Goal: Information Seeking & Learning: Learn about a topic

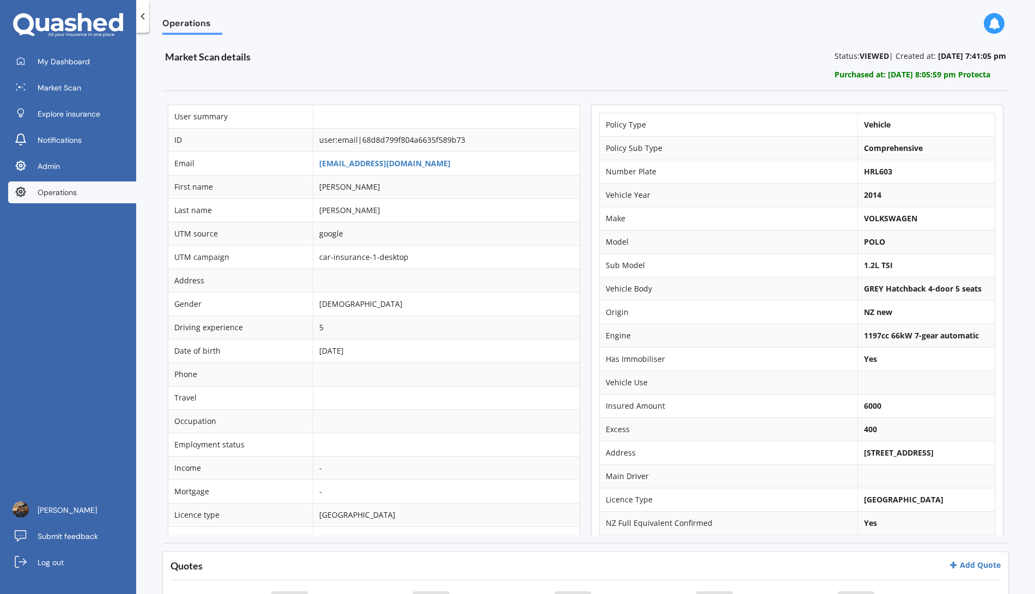
click at [377, 168] on td "tbarn0304@gmail.com" at bounding box center [446, 162] width 267 height 23
click at [377, 167] on link "tbarn0304@gmail.com" at bounding box center [384, 163] width 131 height 10
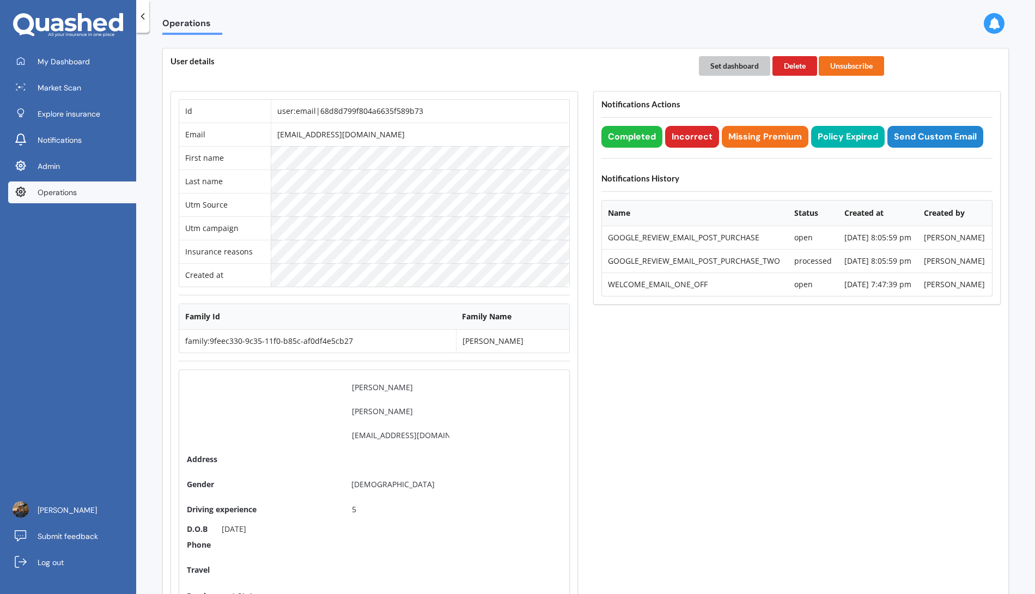
click at [716, 63] on button "Set dashboard" at bounding box center [734, 66] width 71 height 20
click at [90, 66] on link "My Dashboard" at bounding box center [72, 62] width 128 height 22
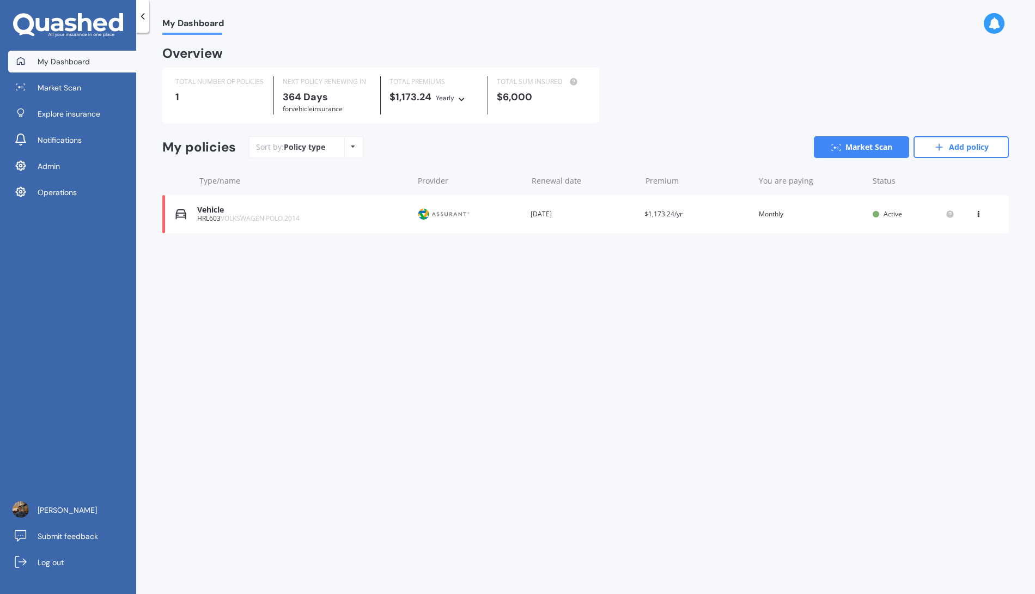
click at [478, 228] on div "Vehicle HRL603 VOLKSWAGEN POLO 2014 Provider Renewal date 28 Sep 2026 Premium $…" at bounding box center [585, 214] width 847 height 38
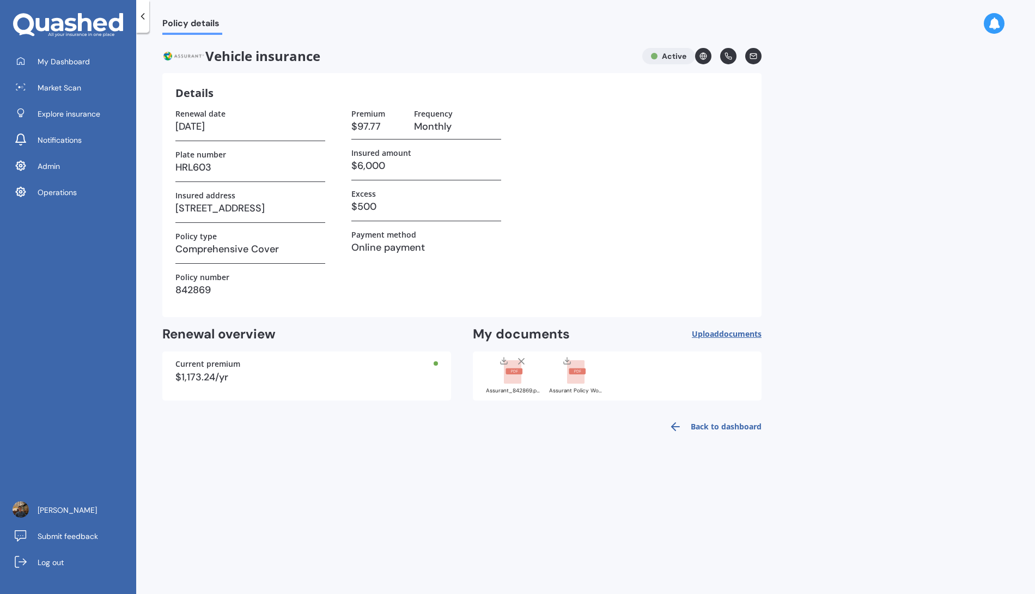
click at [507, 380] on rect at bounding box center [512, 372] width 17 height 24
click at [583, 383] on div "Assurant Policy Wording.pdf" at bounding box center [576, 375] width 54 height 38
click at [519, 386] on div "Assurant_842869.pdf" at bounding box center [513, 375] width 54 height 38
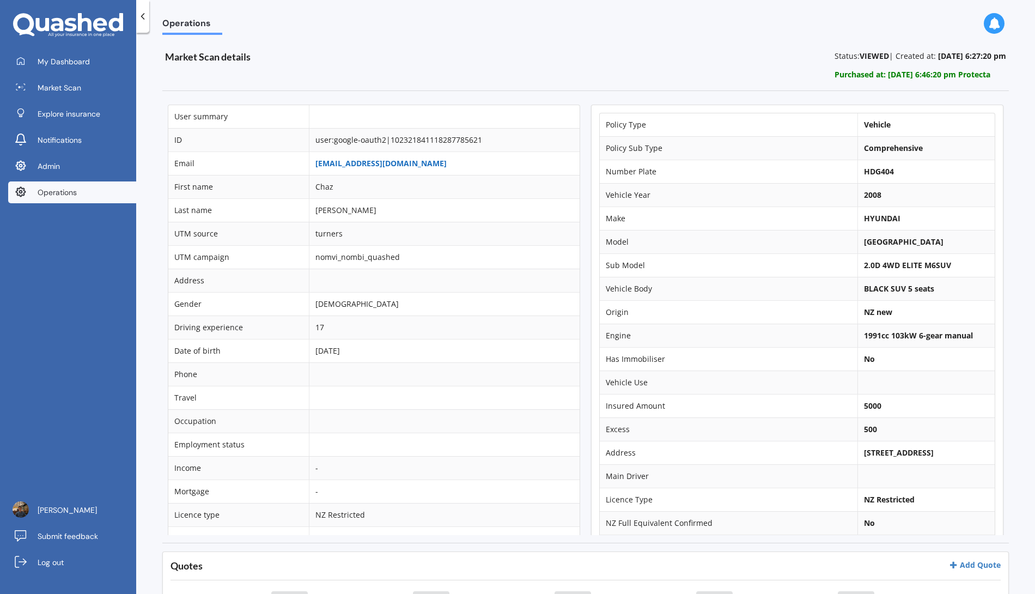
click at [384, 161] on link "ltcsquared@gmail.com" at bounding box center [381, 163] width 131 height 10
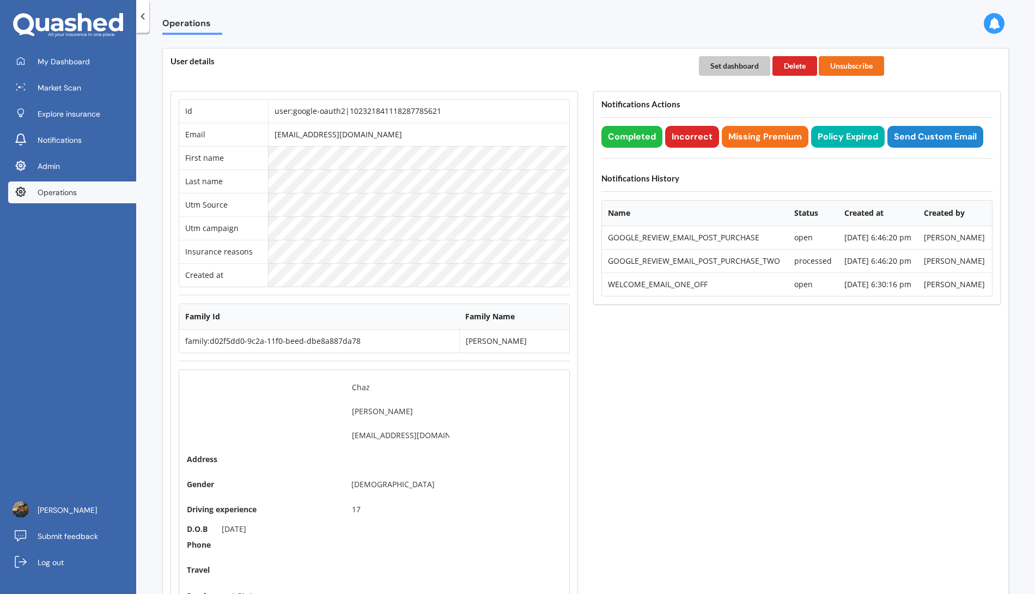
click at [730, 65] on button "Set dashboard" at bounding box center [734, 66] width 71 height 20
click at [112, 60] on link "My Dashboard" at bounding box center [72, 62] width 128 height 22
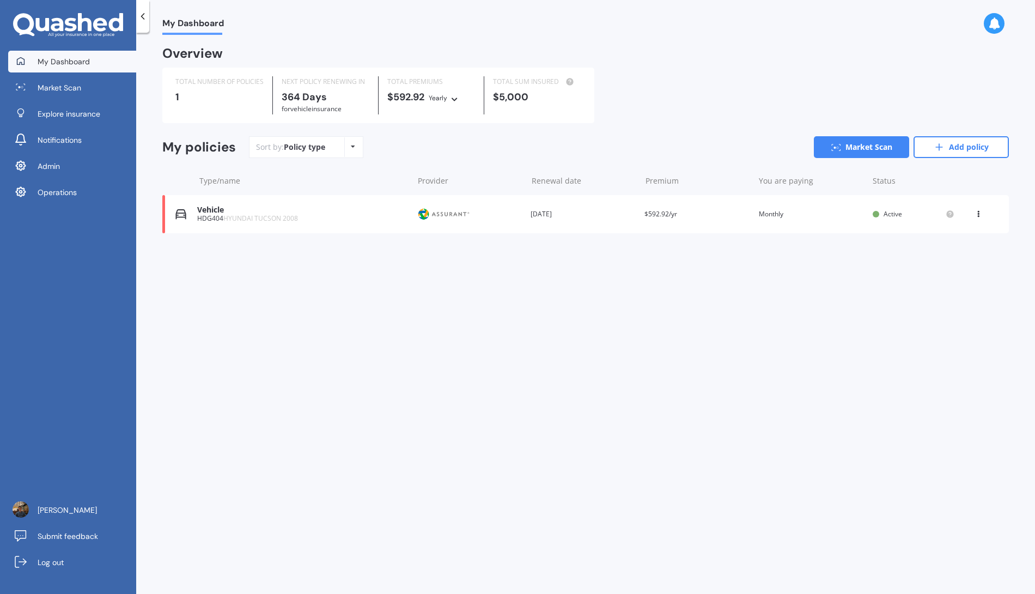
click at [489, 221] on div "Provider" at bounding box center [469, 214] width 105 height 21
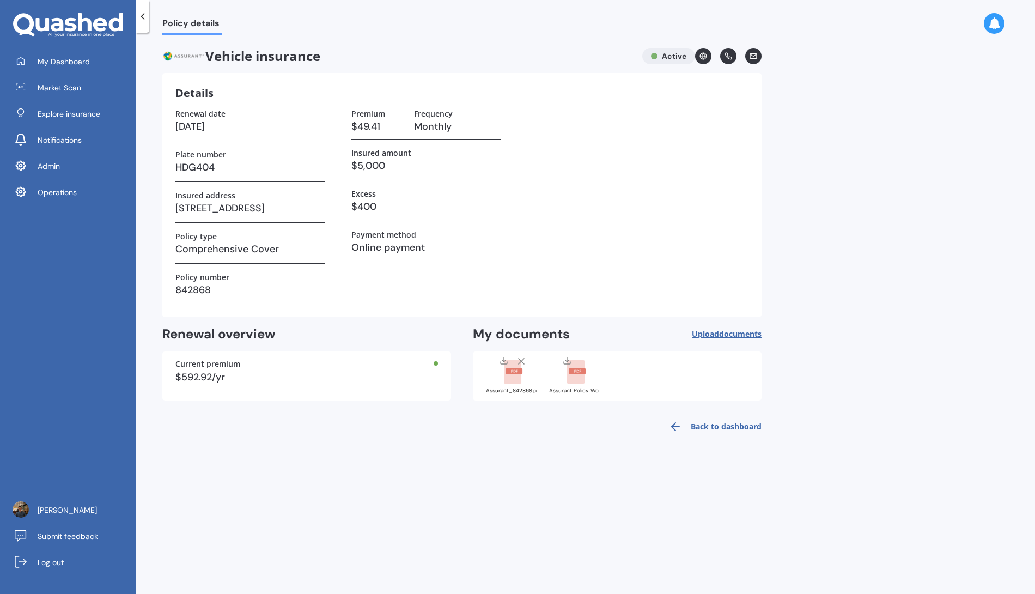
click at [525, 383] on div at bounding box center [514, 370] width 44 height 28
click at [578, 382] on rect at bounding box center [575, 372] width 17 height 24
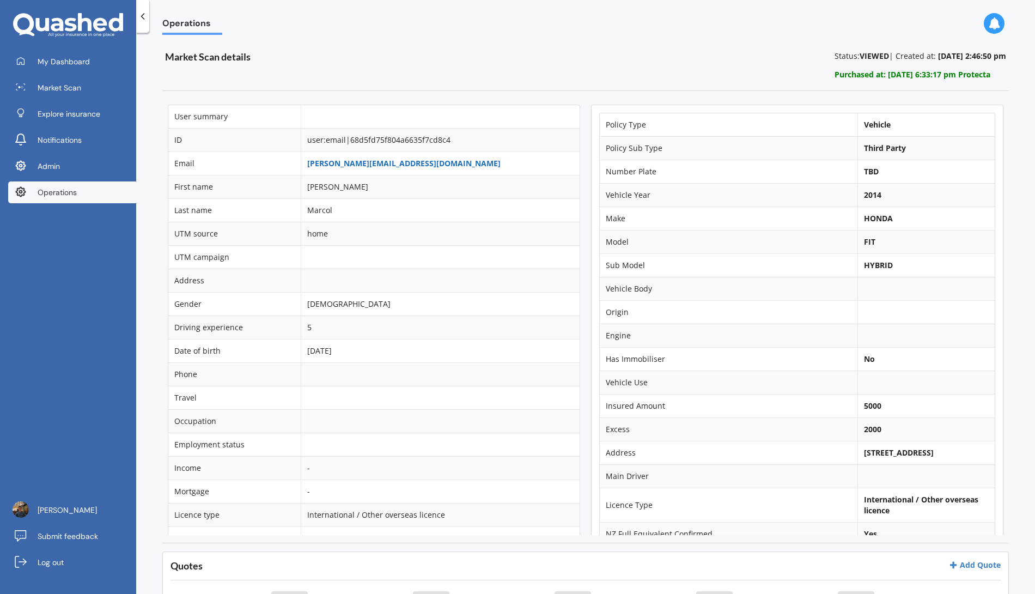
click at [357, 163] on link "[PERSON_NAME][EMAIL_ADDRESS][DOMAIN_NAME]" at bounding box center [403, 163] width 193 height 10
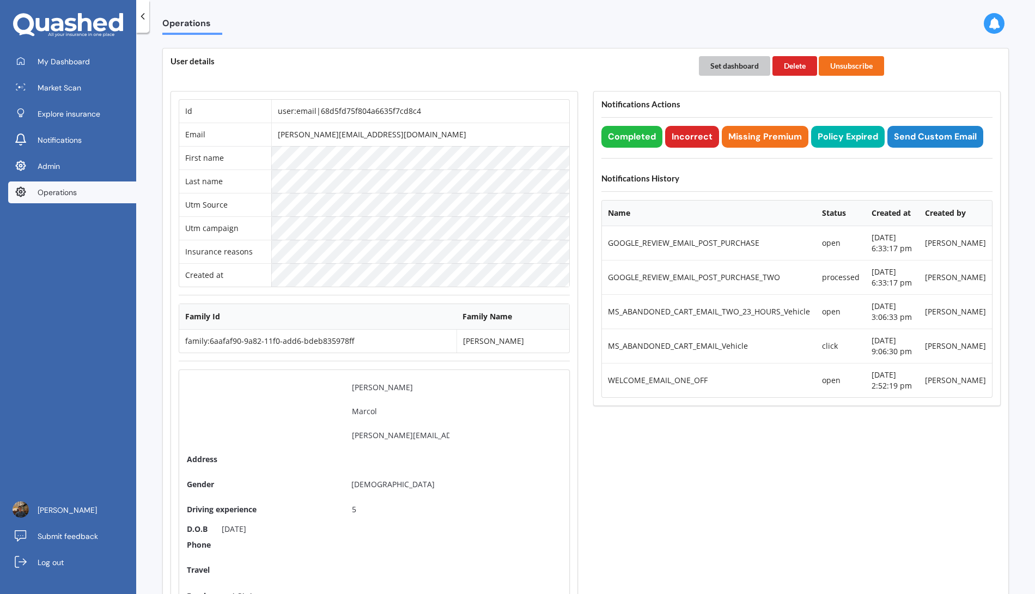
click at [733, 69] on button "Set dashboard" at bounding box center [734, 66] width 71 height 20
click at [120, 65] on link "My Dashboard" at bounding box center [72, 62] width 128 height 22
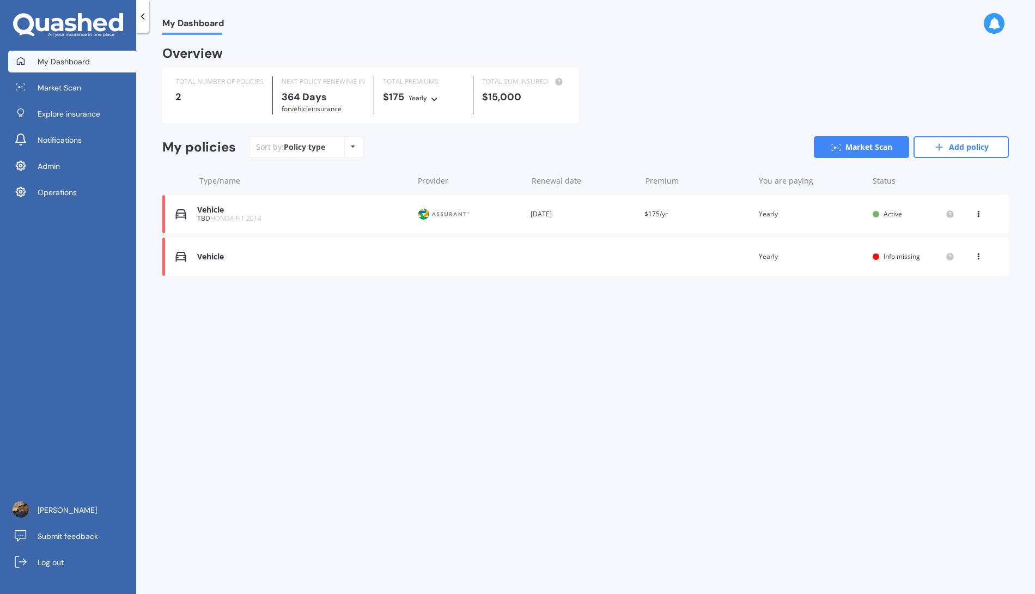
click at [979, 258] on icon at bounding box center [979, 254] width 8 height 7
click at [962, 298] on div "Delete" at bounding box center [955, 299] width 108 height 22
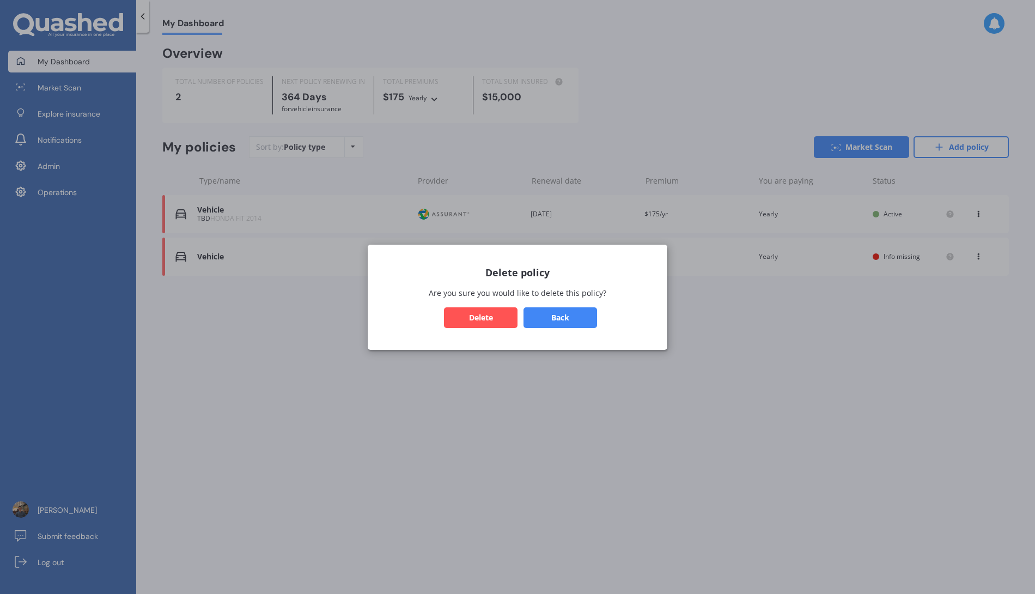
click at [483, 318] on button "Delete" at bounding box center [481, 317] width 74 height 21
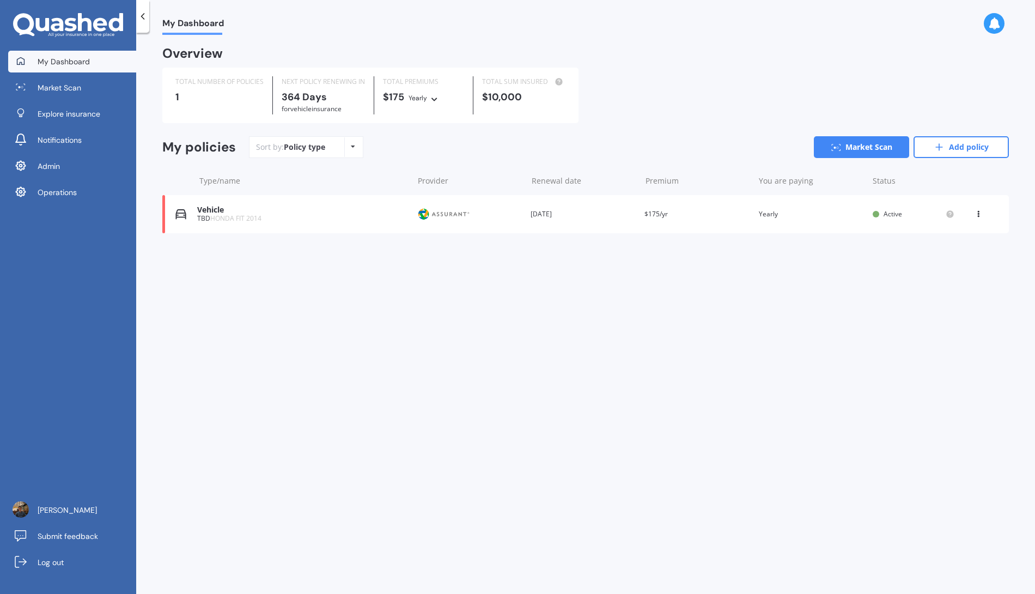
click at [502, 214] on div "Provider" at bounding box center [469, 214] width 105 height 21
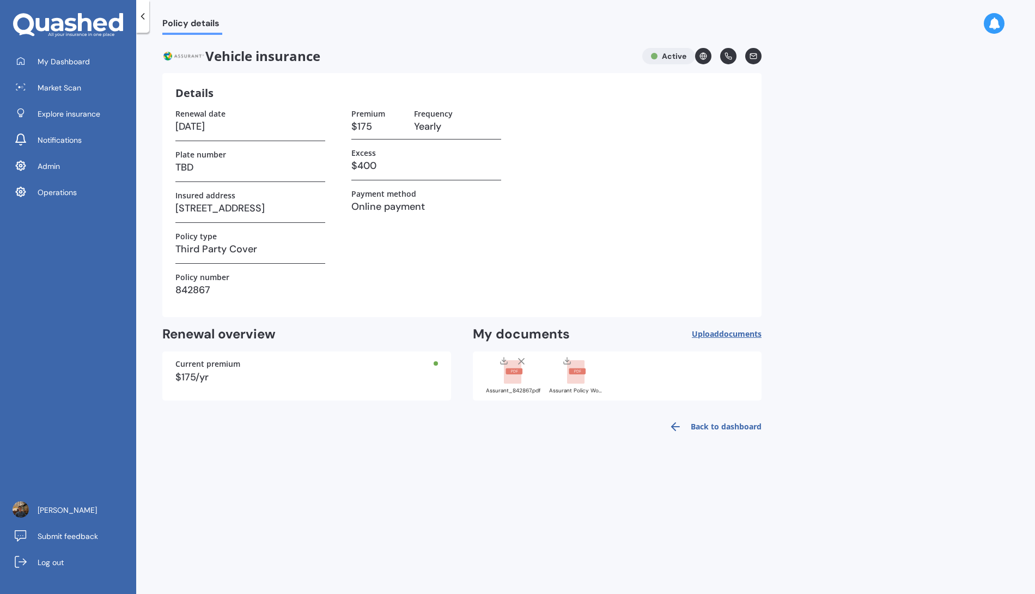
click at [514, 375] on rect at bounding box center [512, 372] width 17 height 24
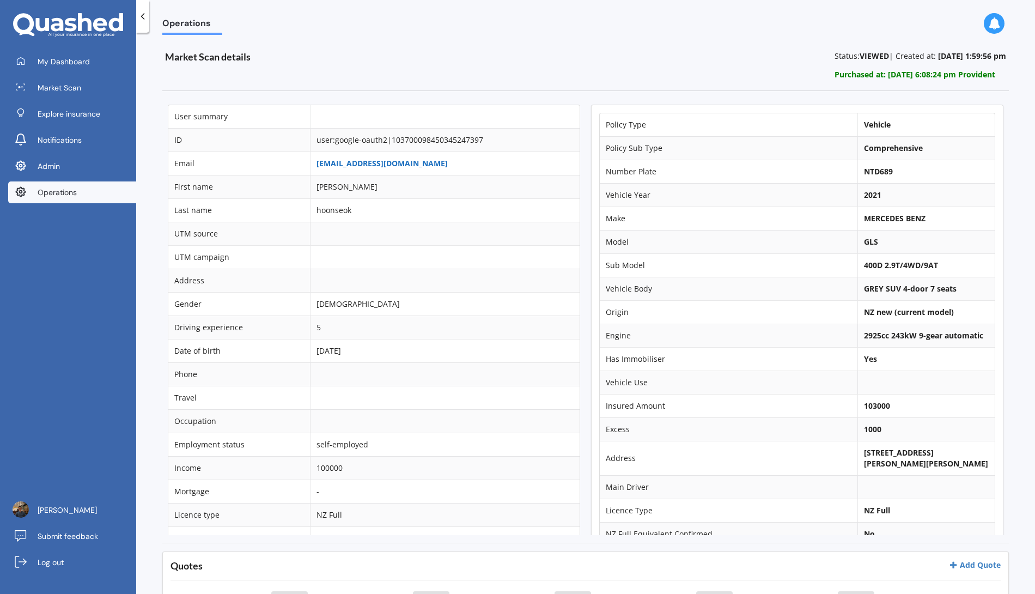
click at [366, 161] on link "8bodynz@gmail.com" at bounding box center [382, 163] width 131 height 10
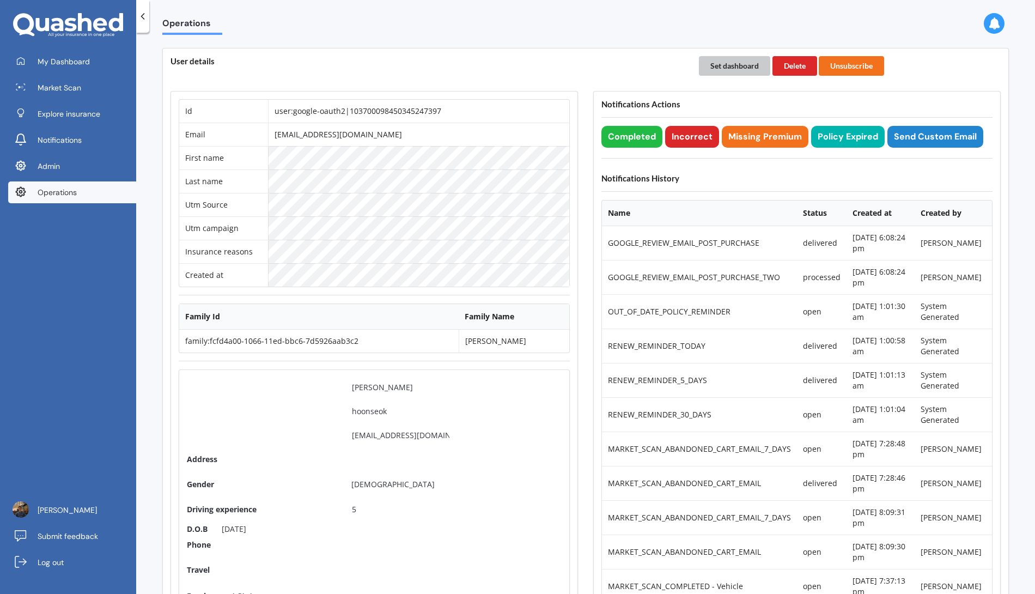
click at [735, 64] on button "Set dashboard" at bounding box center [734, 66] width 71 height 20
click at [98, 60] on link "My Dashboard" at bounding box center [72, 62] width 128 height 22
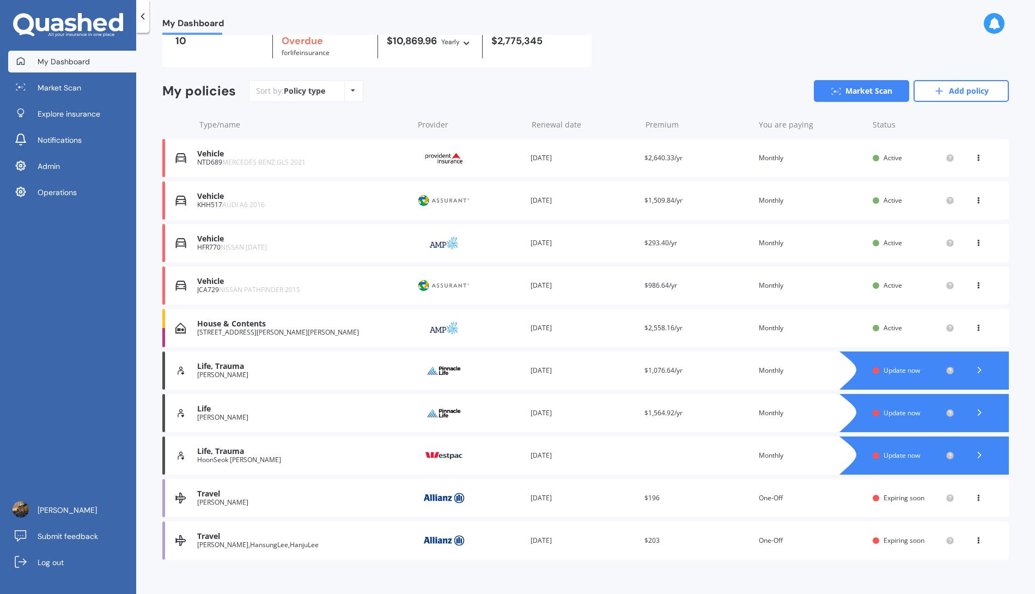
scroll to position [68, 0]
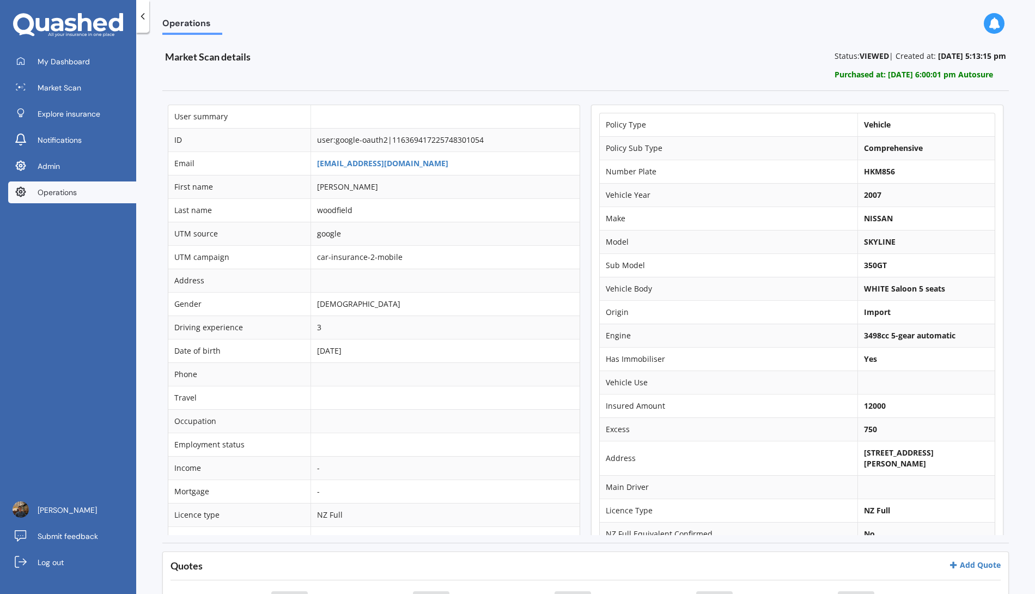
click at [351, 154] on td "[EMAIL_ADDRESS][DOMAIN_NAME]" at bounding box center [445, 162] width 269 height 23
click at [349, 160] on link "[EMAIL_ADDRESS][DOMAIN_NAME]" at bounding box center [382, 163] width 131 height 10
click at [109, 562] on link "Log out" at bounding box center [72, 562] width 128 height 22
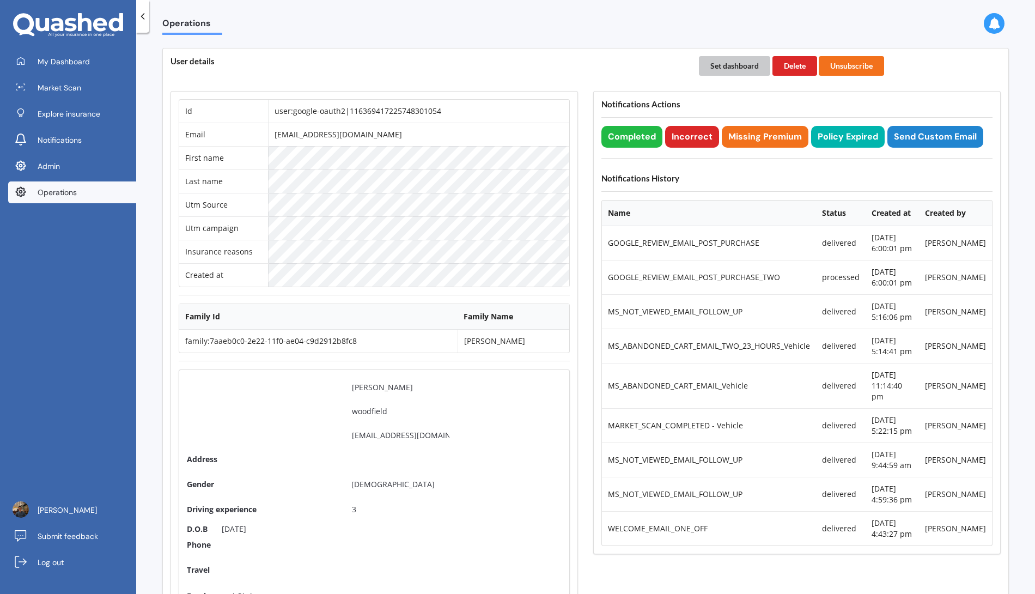
click at [717, 67] on button "Set dashboard" at bounding box center [734, 66] width 71 height 20
click at [81, 65] on span "My Dashboard" at bounding box center [64, 61] width 52 height 11
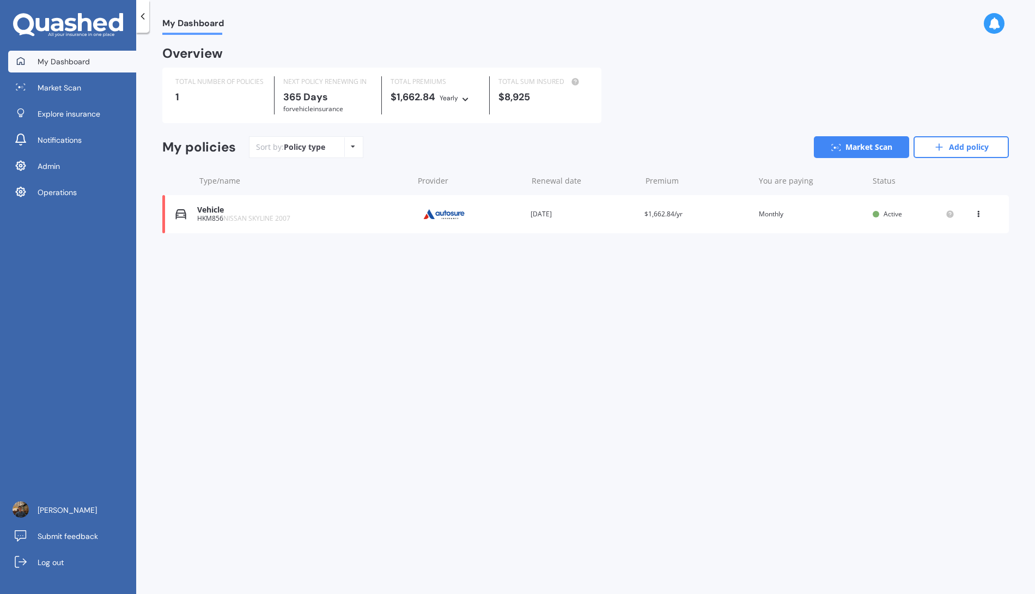
click at [500, 225] on div "Vehicle HKM856 NISSAN SKYLINE 2007 Provider Renewal date 29 Sep 2026 Premium $1…" at bounding box center [585, 214] width 847 height 38
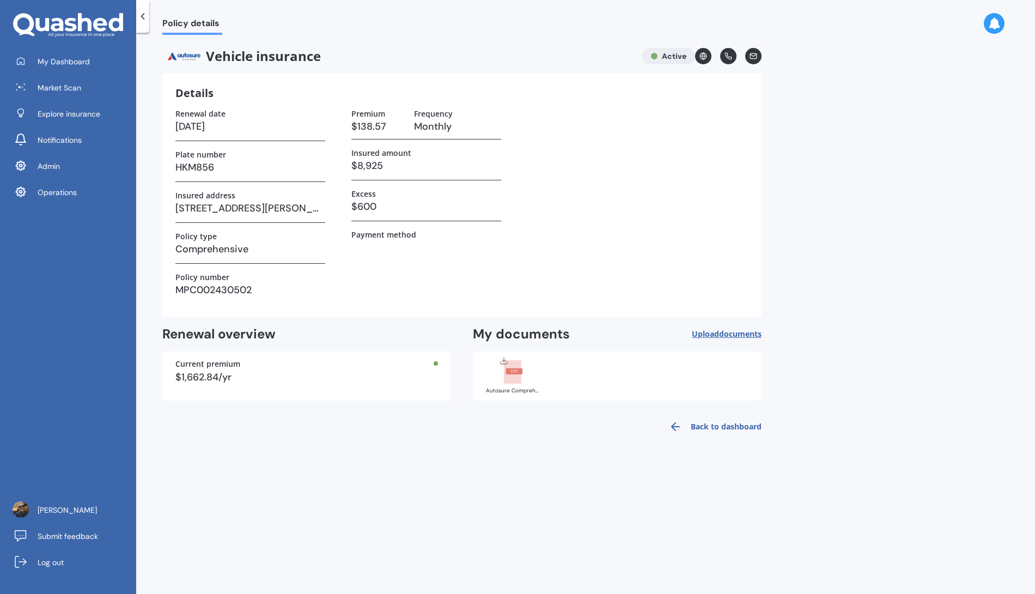
click at [514, 389] on div "Autosure Comprehensive Policy Wording.pdf" at bounding box center [513, 390] width 54 height 5
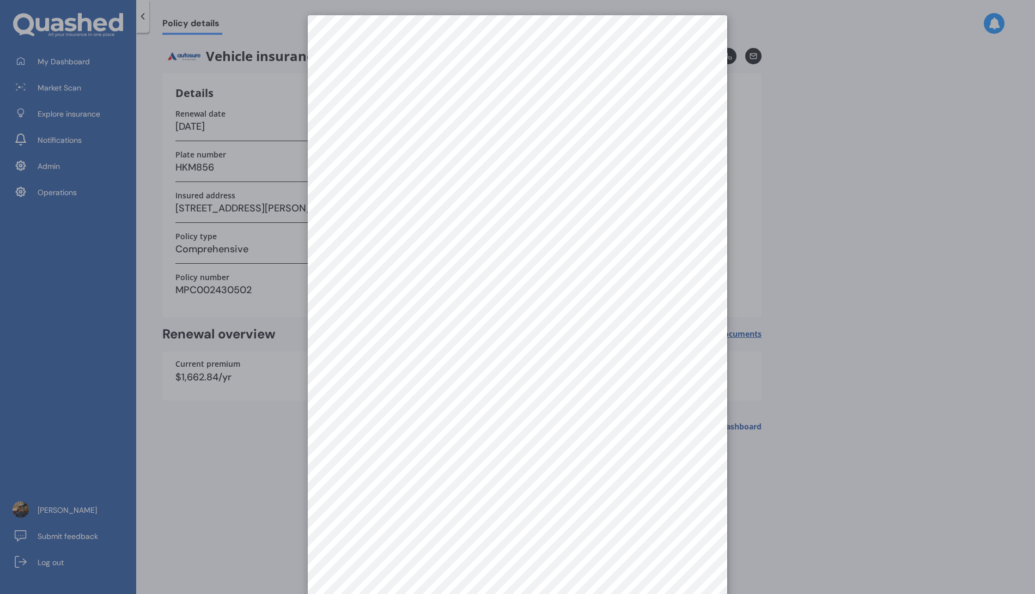
click at [796, 336] on div at bounding box center [517, 297] width 1035 height 594
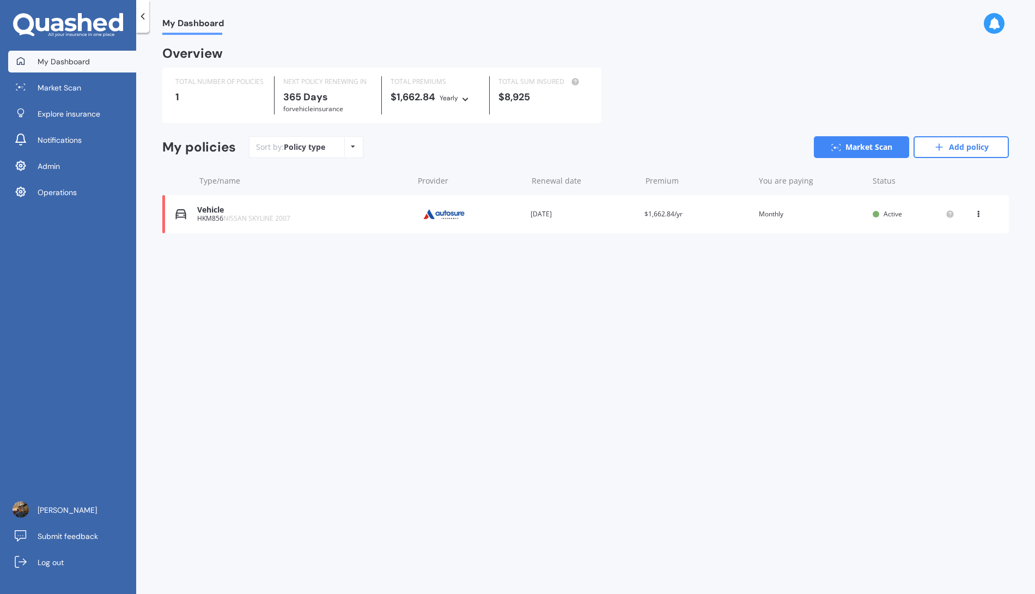
click at [606, 225] on div "Vehicle HKM856 NISSAN SKYLINE 2007 Provider Renewal date 29 Sep 2026 Premium $1…" at bounding box center [585, 214] width 847 height 38
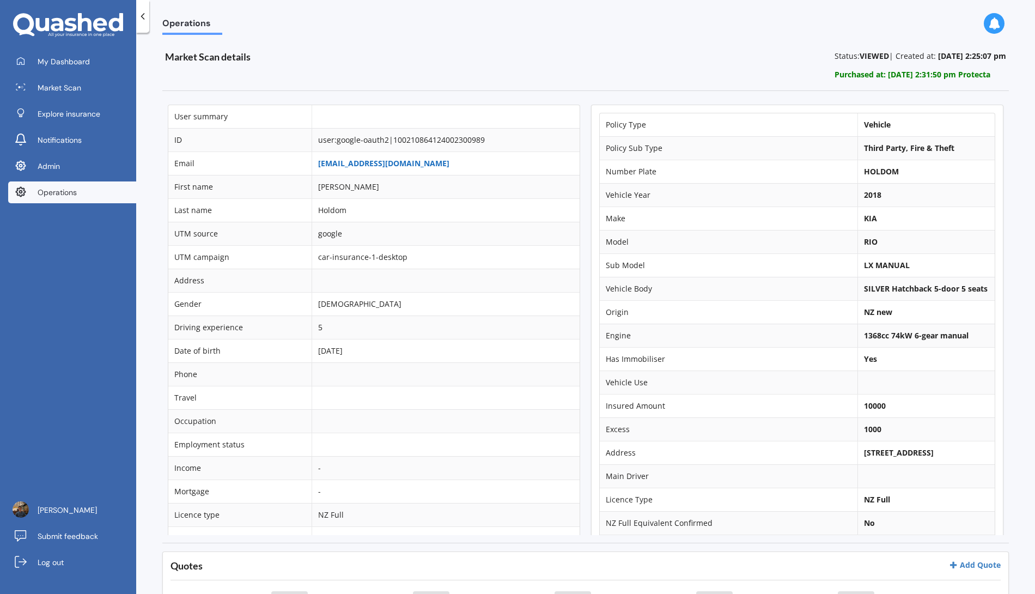
click at [390, 161] on link "[EMAIL_ADDRESS][DOMAIN_NAME]" at bounding box center [383, 163] width 131 height 10
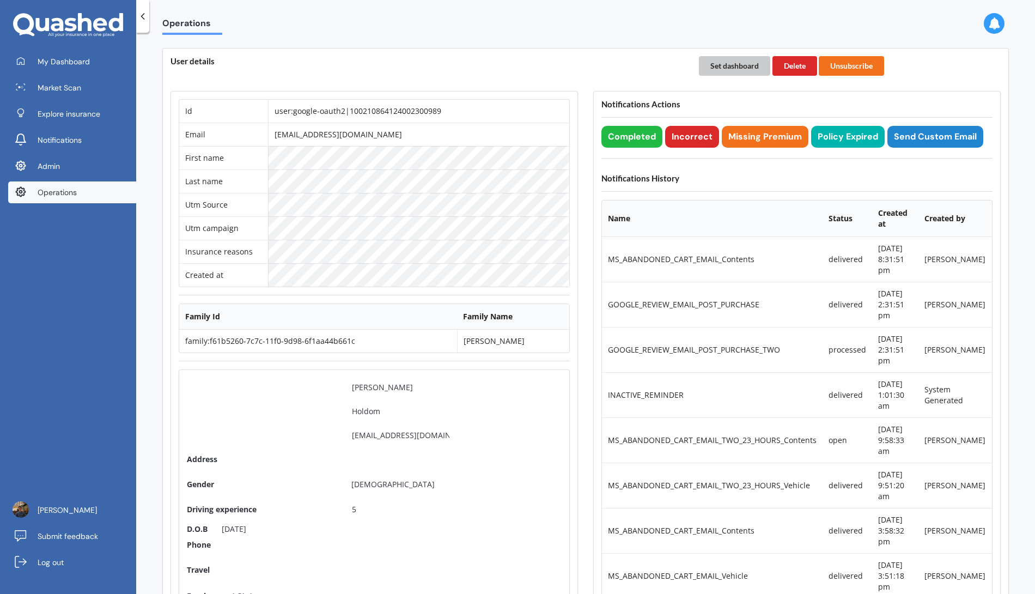
click at [735, 62] on button "Set dashboard" at bounding box center [734, 66] width 71 height 20
click at [117, 65] on link "My Dashboard" at bounding box center [72, 62] width 128 height 22
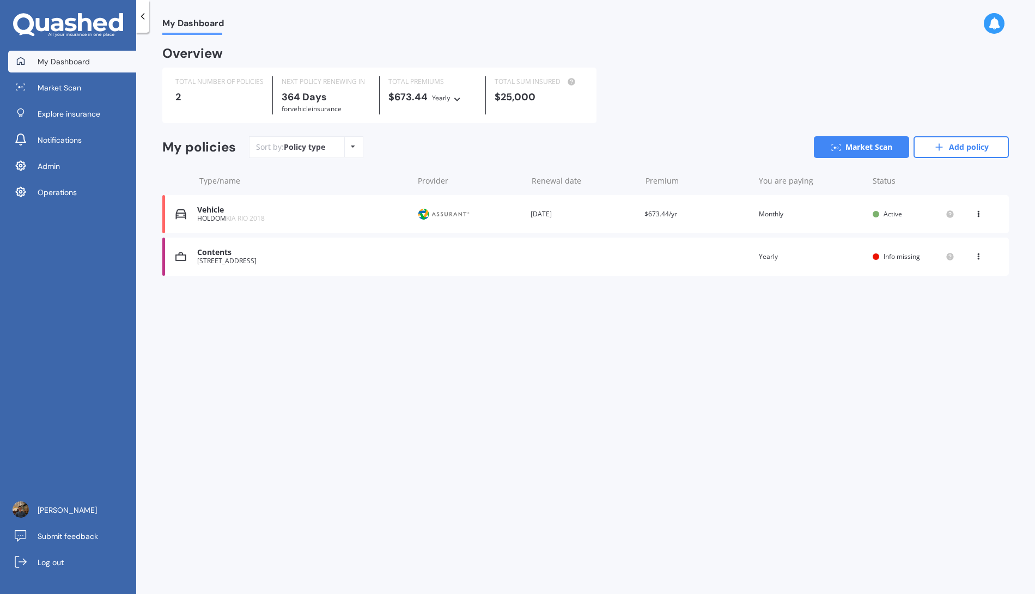
click at [603, 212] on div "Renewal date 28 Sep 2026" at bounding box center [583, 214] width 105 height 11
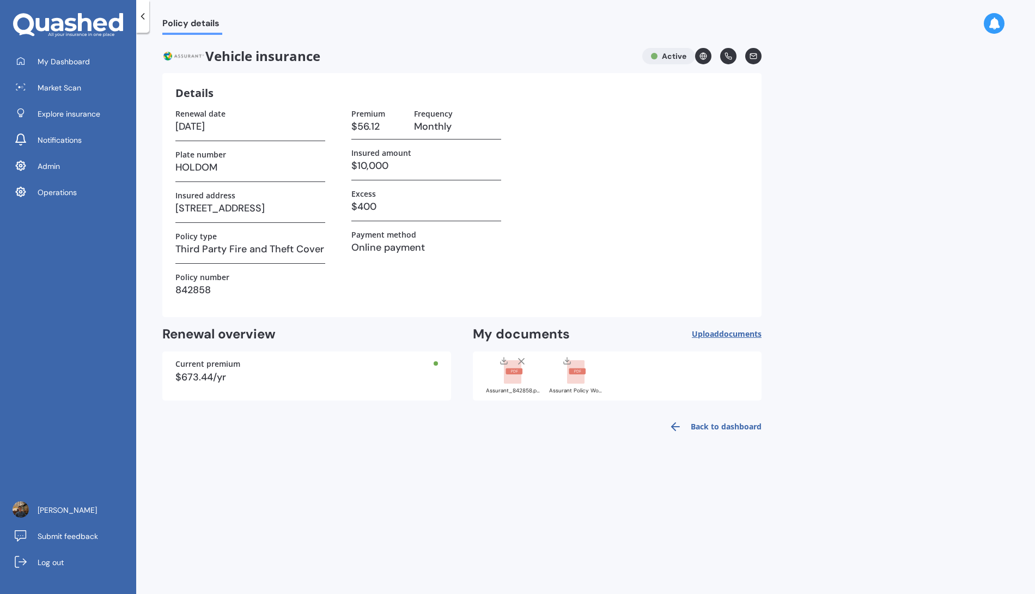
click at [518, 383] on rect at bounding box center [512, 372] width 17 height 24
